Goal: Task Accomplishment & Management: Use online tool/utility

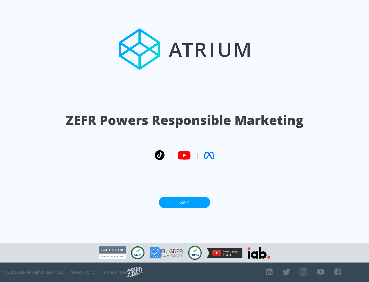
click at [184, 202] on link "Log In" at bounding box center [184, 203] width 51 height 12
